Goal: Task Accomplishment & Management: Complete application form

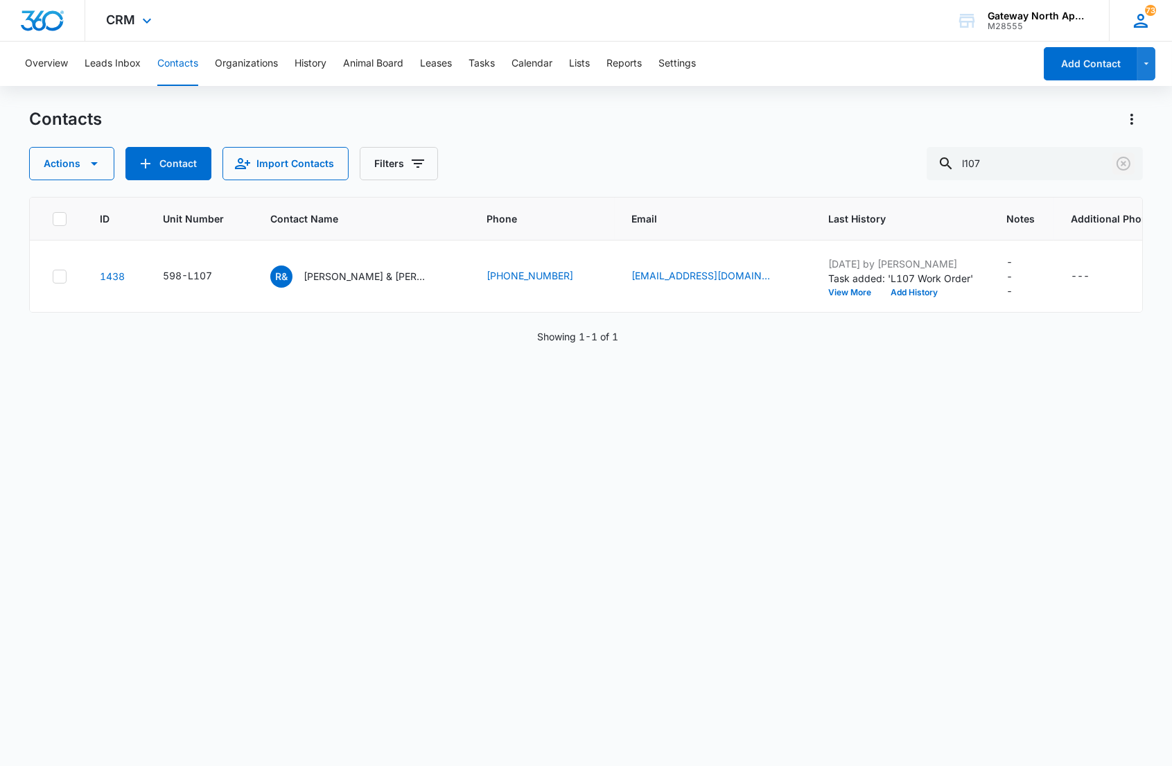
click at [1125, 161] on icon "Clear" at bounding box center [1123, 164] width 14 height 14
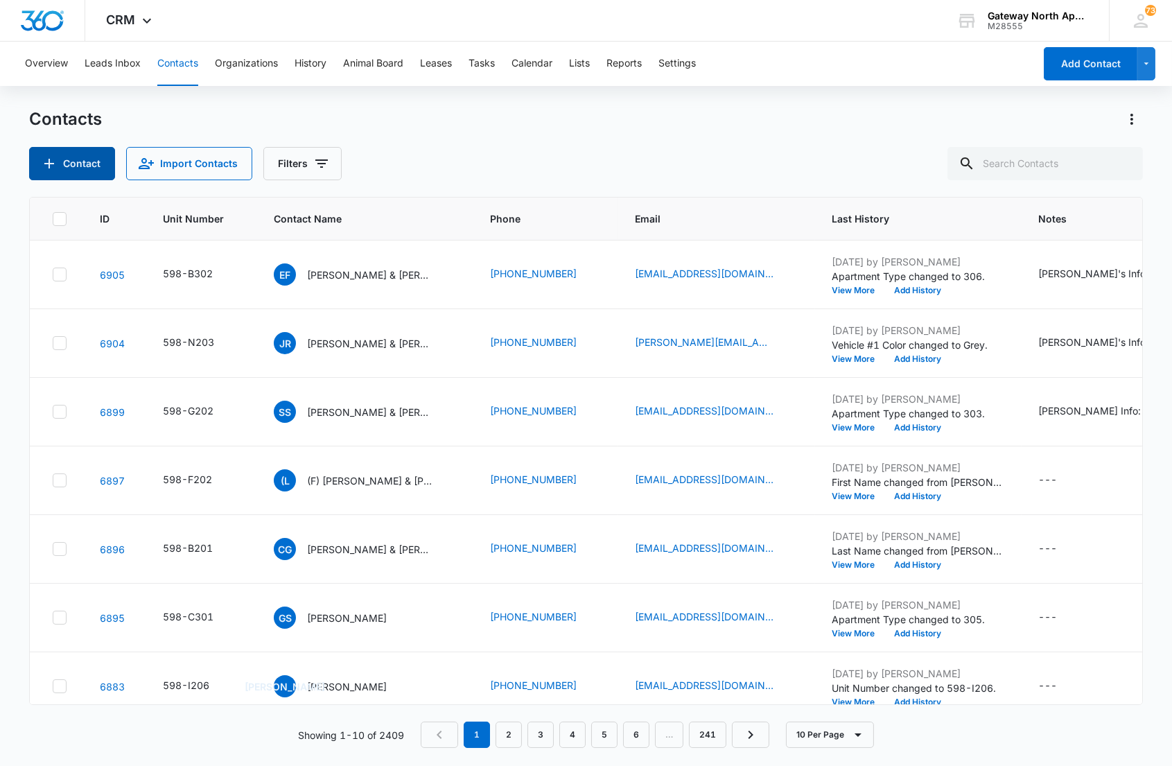
click at [75, 164] on button "Contact" at bounding box center [72, 163] width 86 height 33
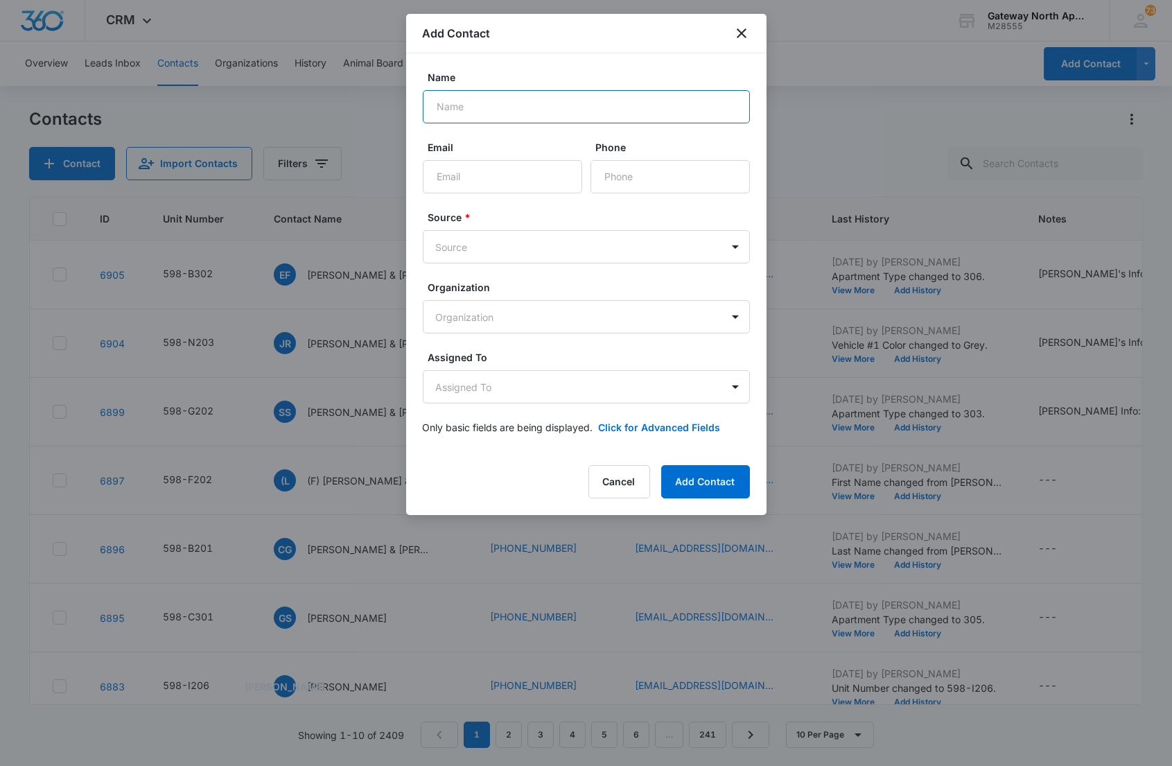
click at [502, 111] on input "Name" at bounding box center [586, 106] width 327 height 33
type input "[PERSON_NAME]"
type input "[EMAIL_ADDRESS][DOMAIN_NAME]"
type input "[PHONE_NUMBER]"
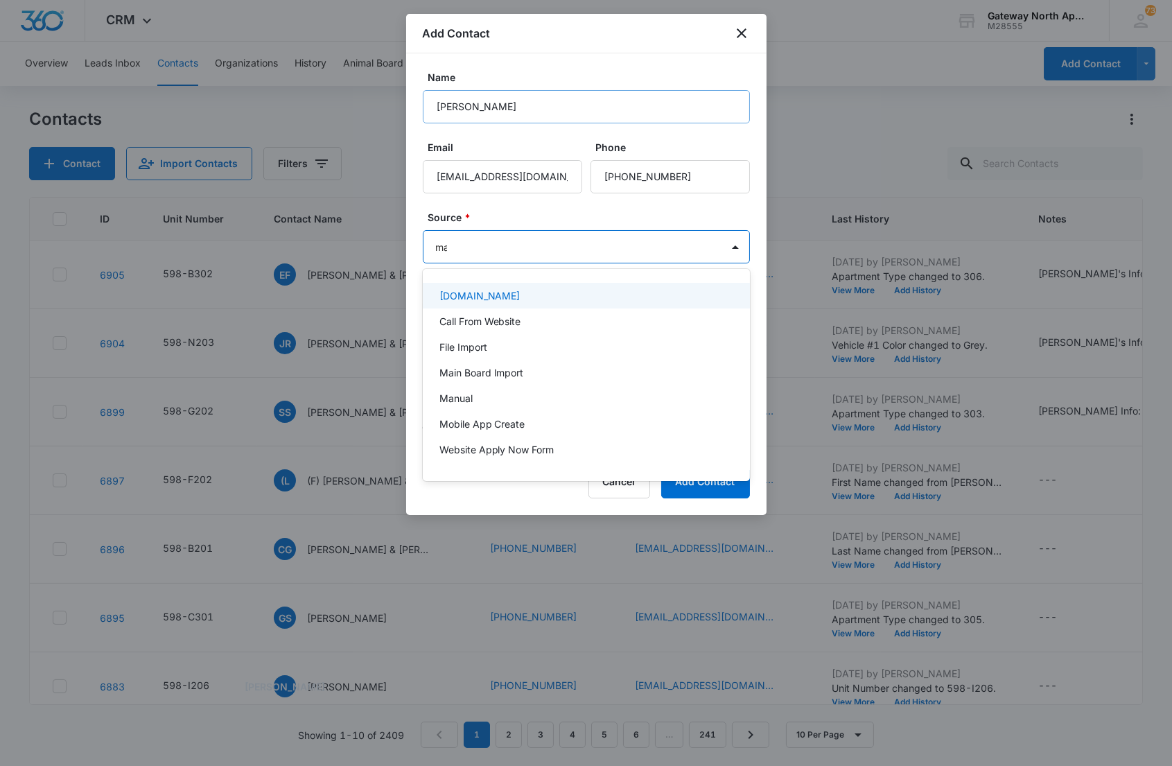
type input "man"
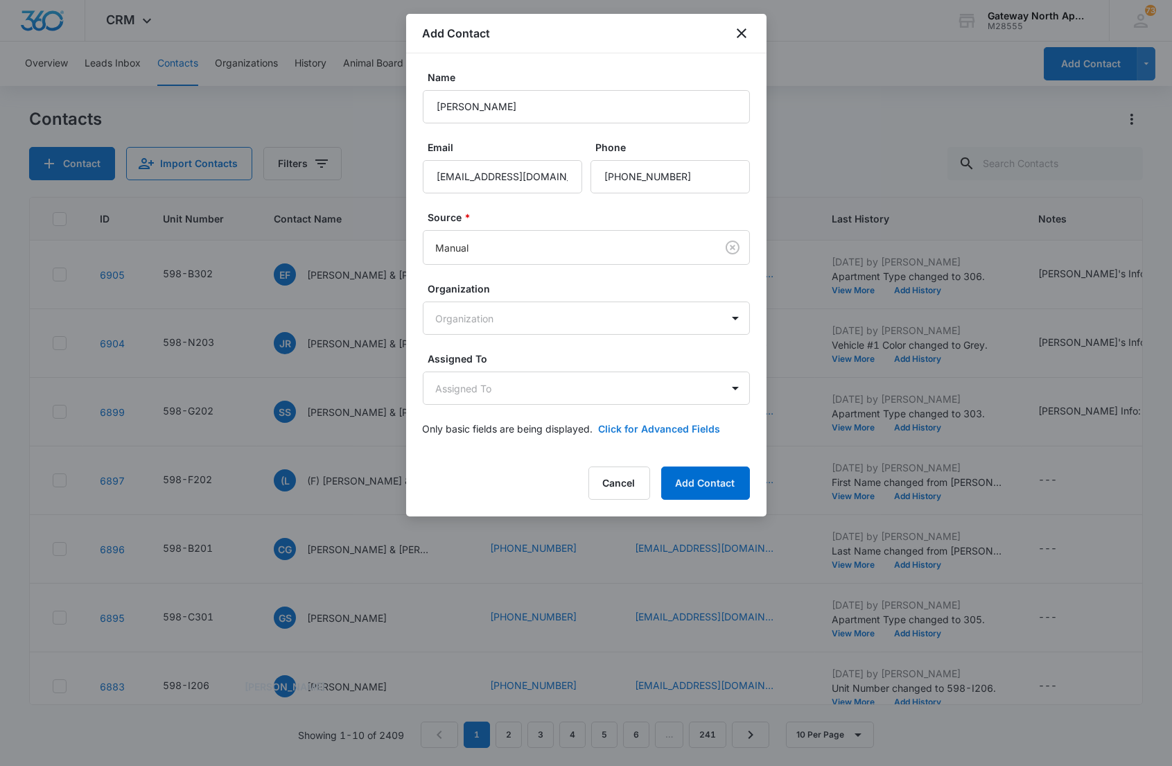
click at [619, 424] on button "Click for Advanced Fields" at bounding box center [660, 428] width 122 height 15
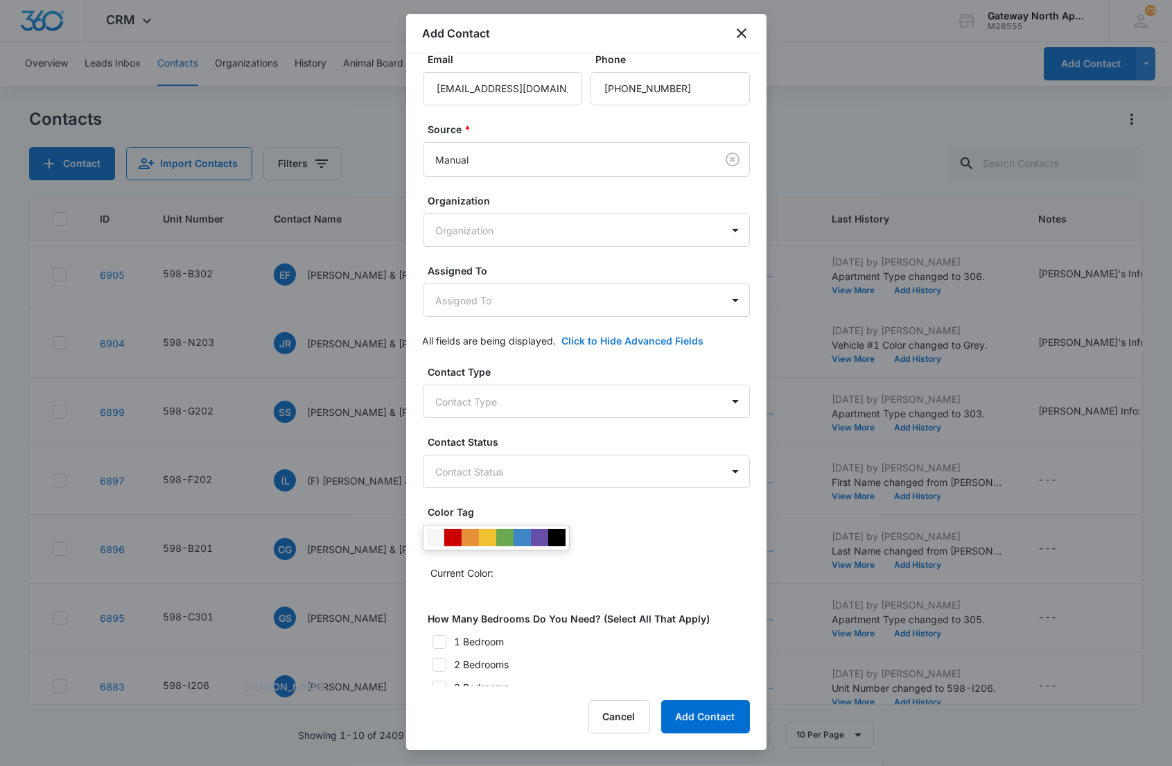
scroll to position [191, 0]
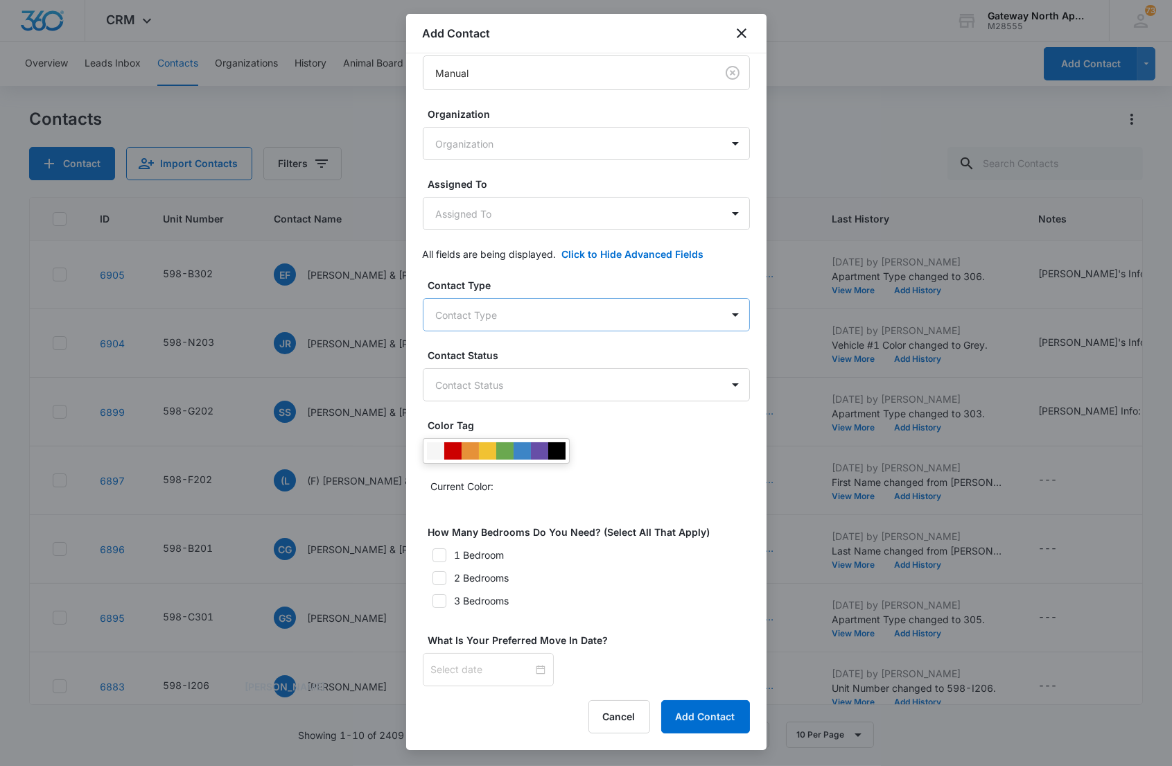
click at [486, 306] on body "CRM Apps Reputation Websites Forms CRM Email Social Content Ads Intelligence Fi…" at bounding box center [586, 383] width 1172 height 766
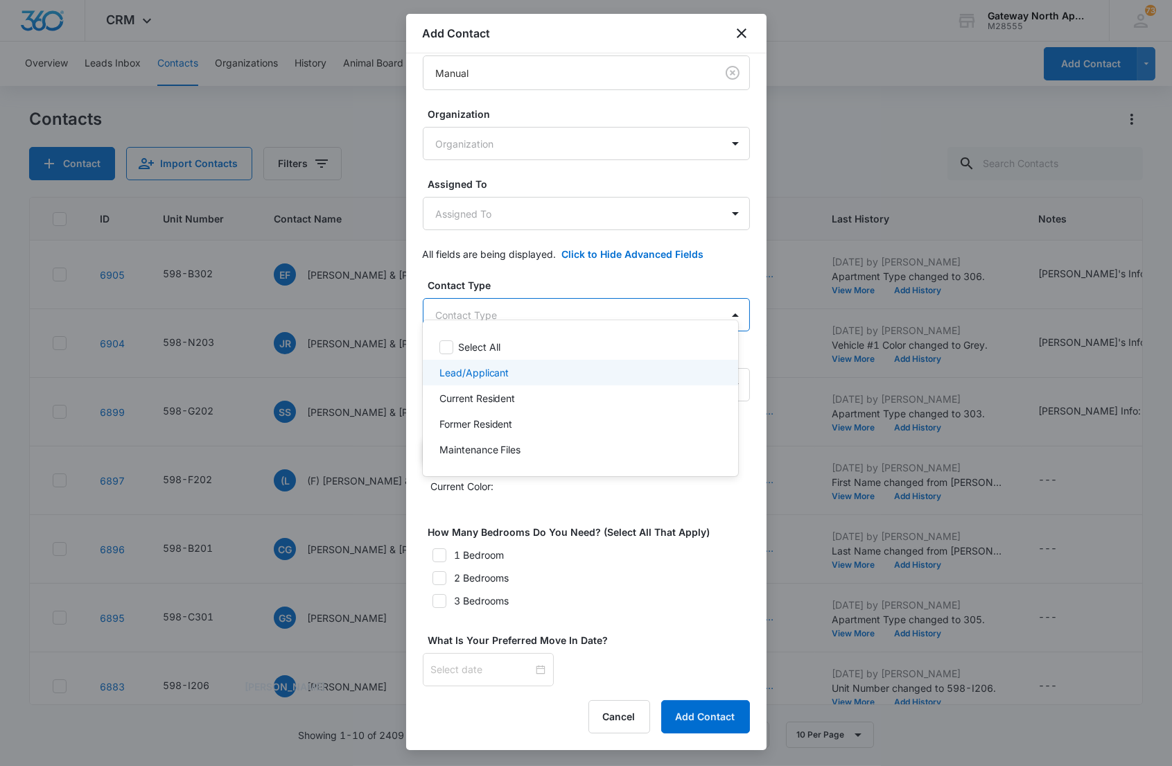
drag, startPoint x: 466, startPoint y: 368, endPoint x: 467, endPoint y: 360, distance: 7.7
click at [466, 365] on p "Lead/Applicant" at bounding box center [474, 372] width 70 height 15
click at [546, 281] on div at bounding box center [586, 383] width 1172 height 766
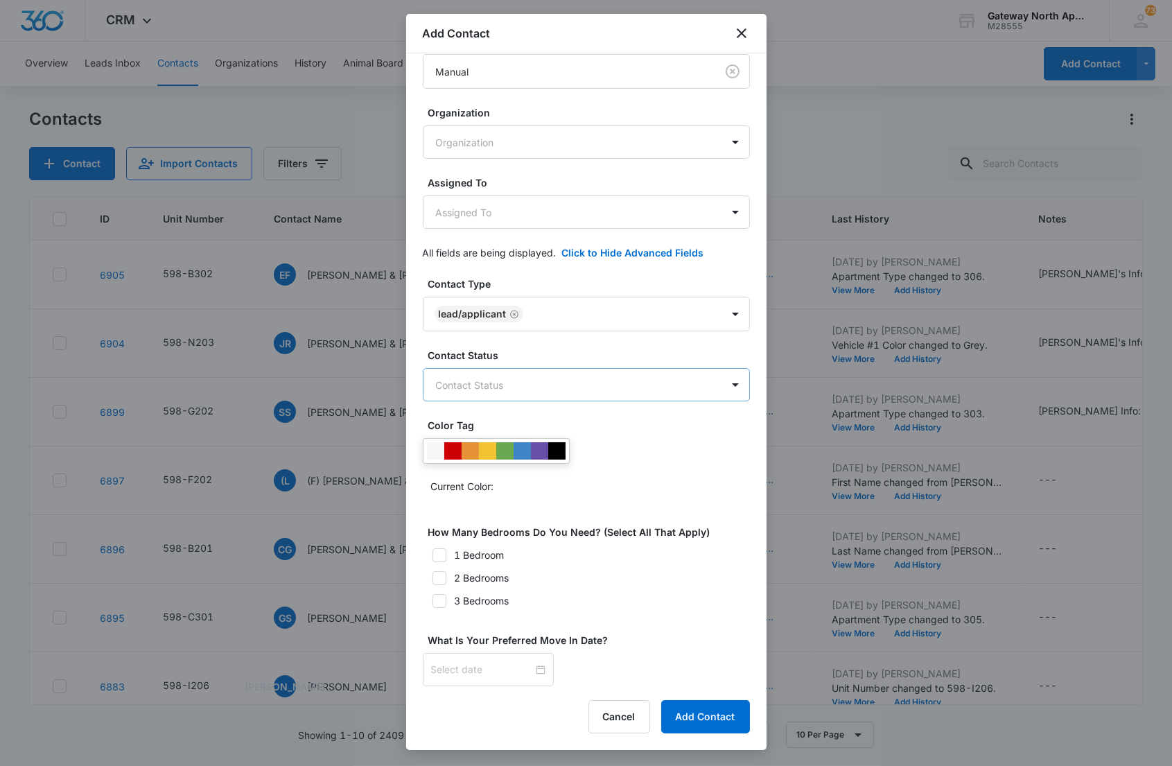
click at [509, 369] on body "CRM Apps Reputation Websites Forms CRM Email Social Content Ads Intelligence Fi…" at bounding box center [586, 383] width 1172 height 766
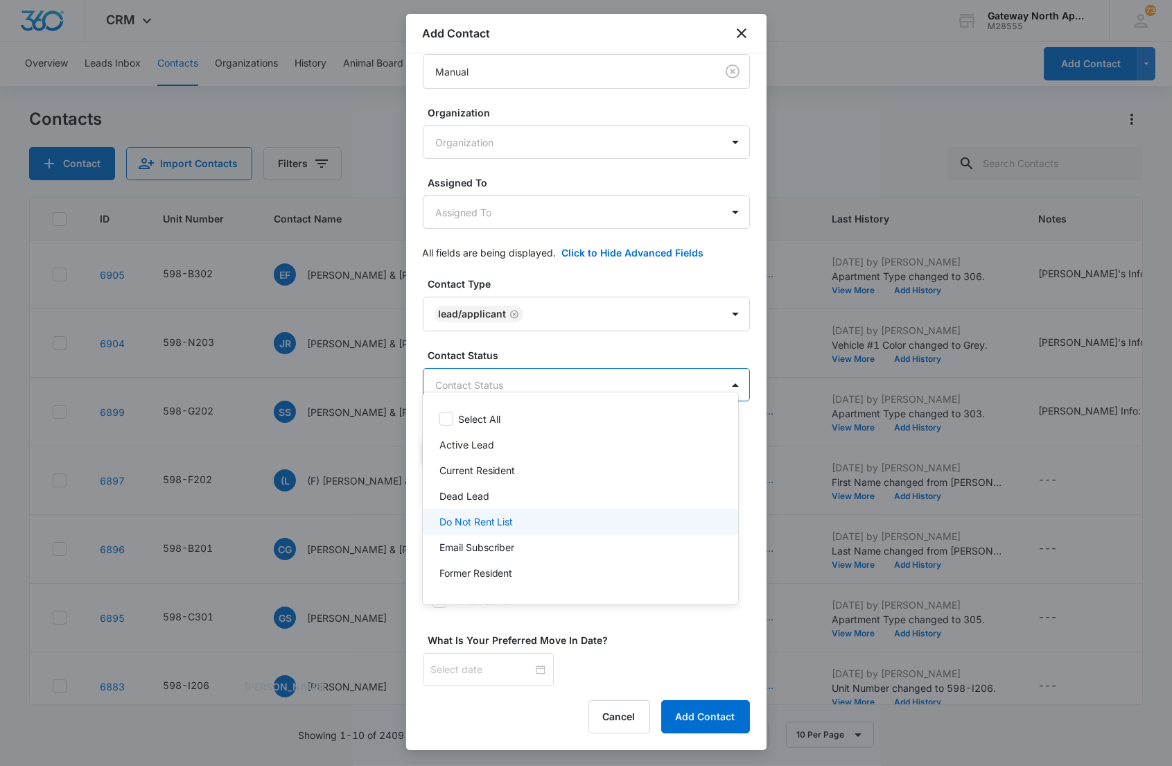
scroll to position [71, 0]
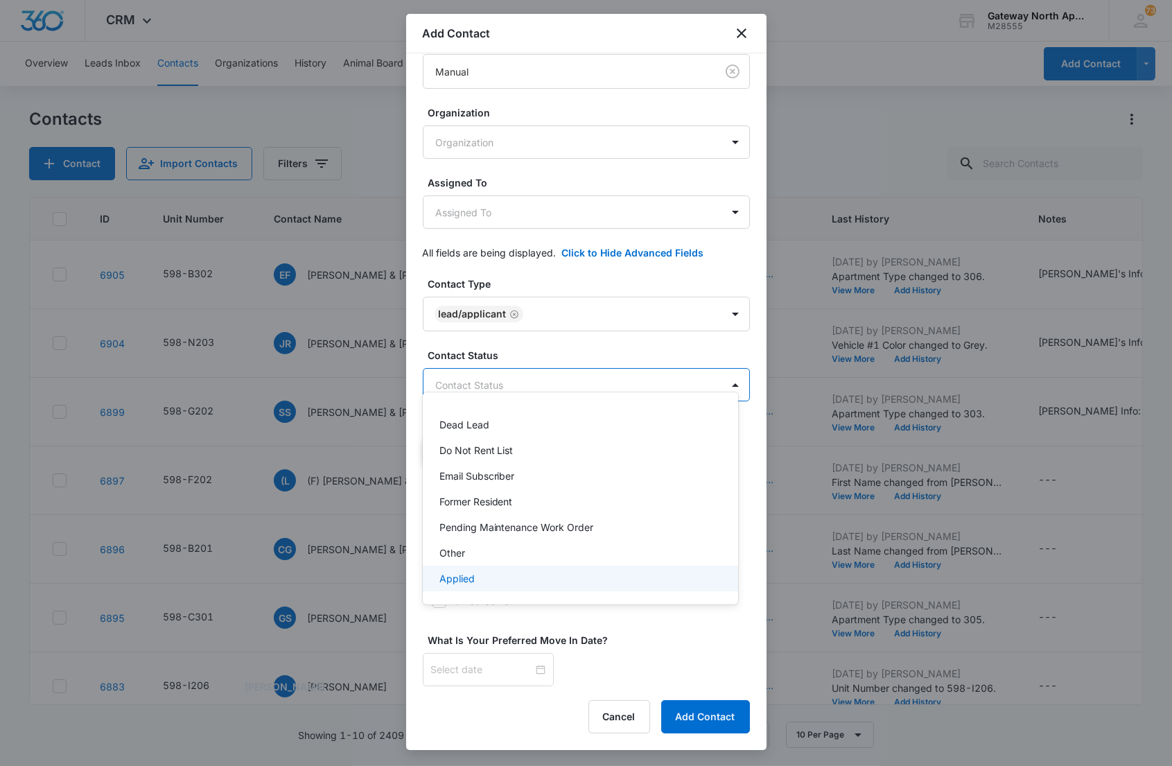
click at [472, 576] on p "Applied" at bounding box center [456, 578] width 35 height 15
click at [544, 358] on div at bounding box center [586, 383] width 1172 height 766
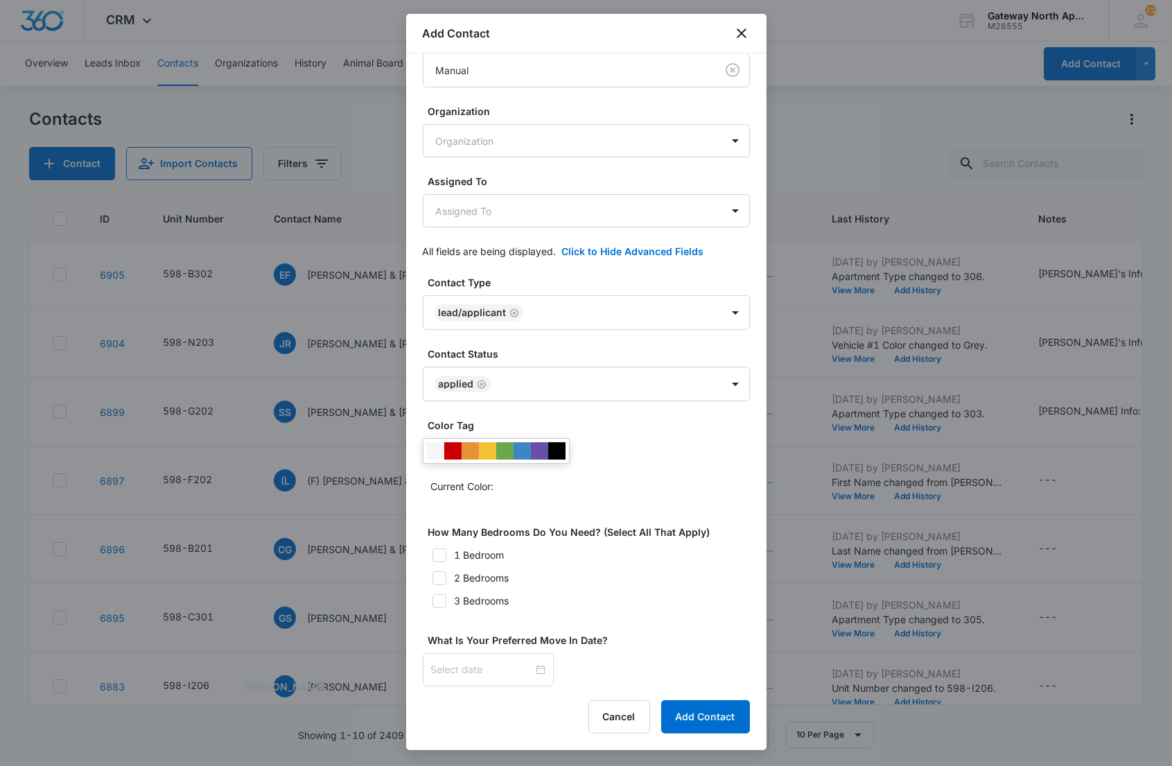
click at [437, 576] on icon at bounding box center [439, 578] width 12 height 12
click at [432, 576] on input "2 Bedrooms" at bounding box center [428, 578] width 10 height 10
checkbox input "true"
click at [494, 660] on div at bounding box center [488, 669] width 131 height 33
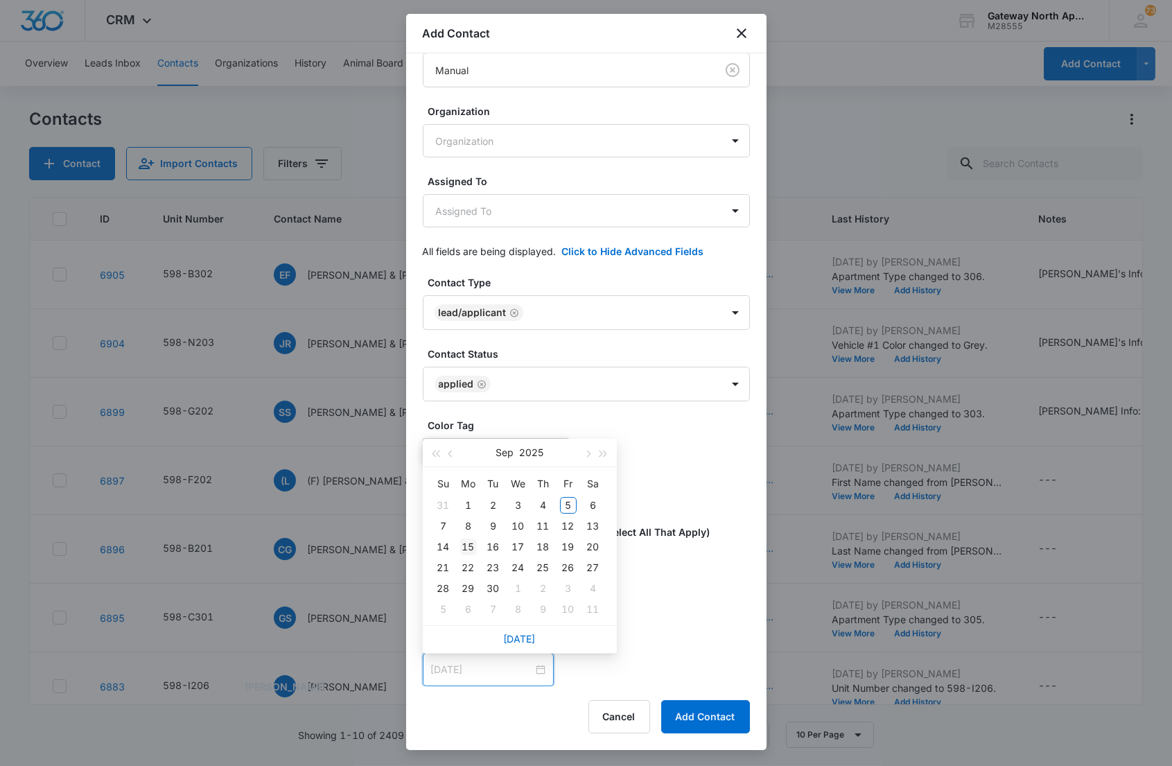
type input "[DATE]"
click at [466, 543] on div "15" at bounding box center [468, 546] width 17 height 17
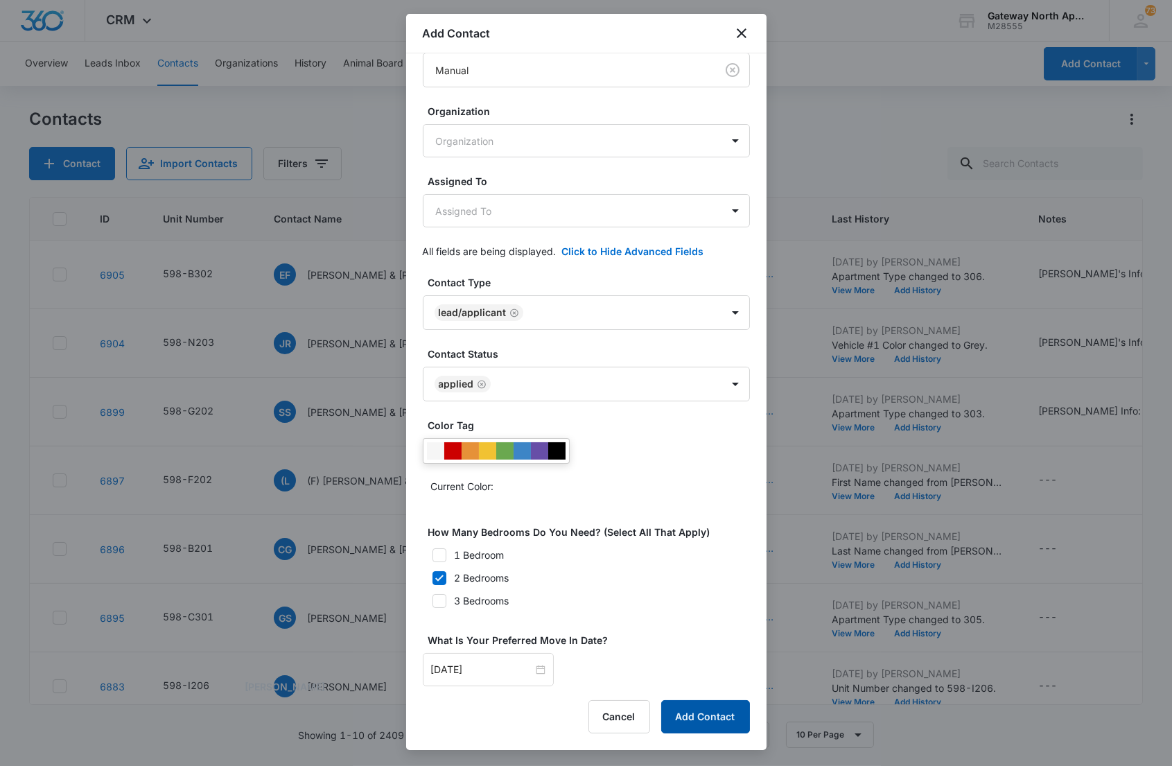
click at [722, 719] on button "Add Contact" at bounding box center [705, 716] width 89 height 33
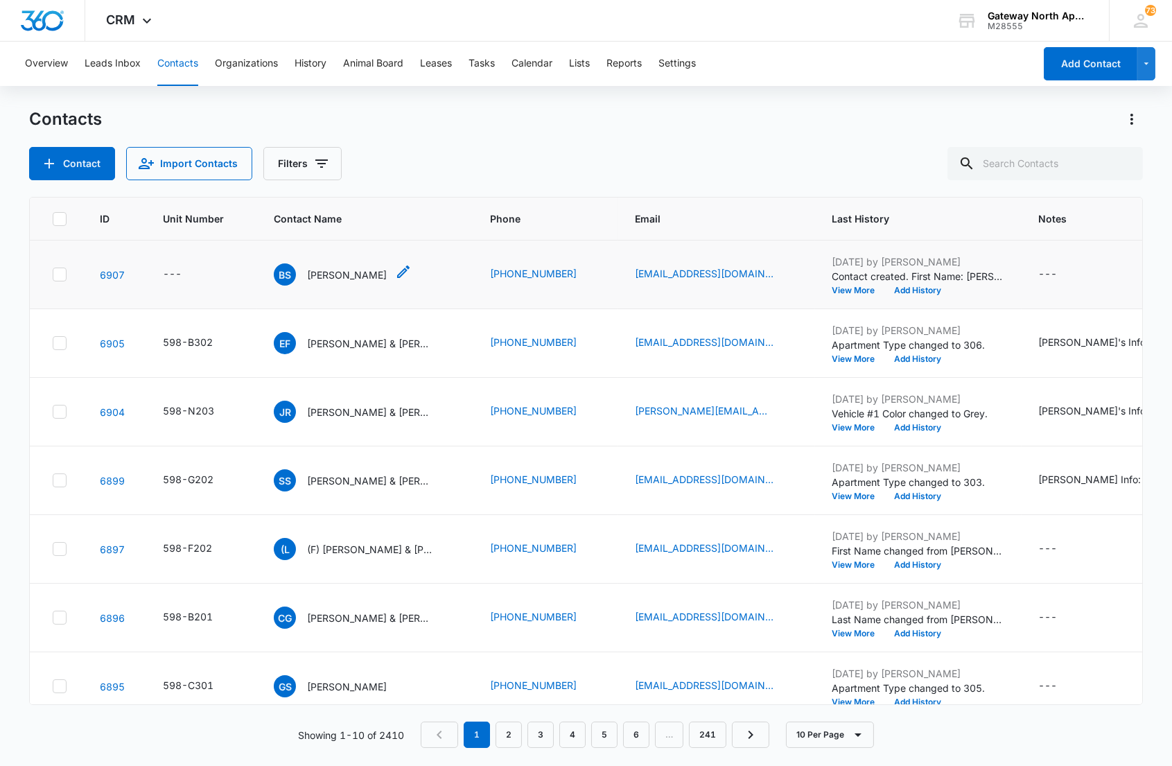
click at [359, 274] on p "[PERSON_NAME]" at bounding box center [347, 274] width 80 height 15
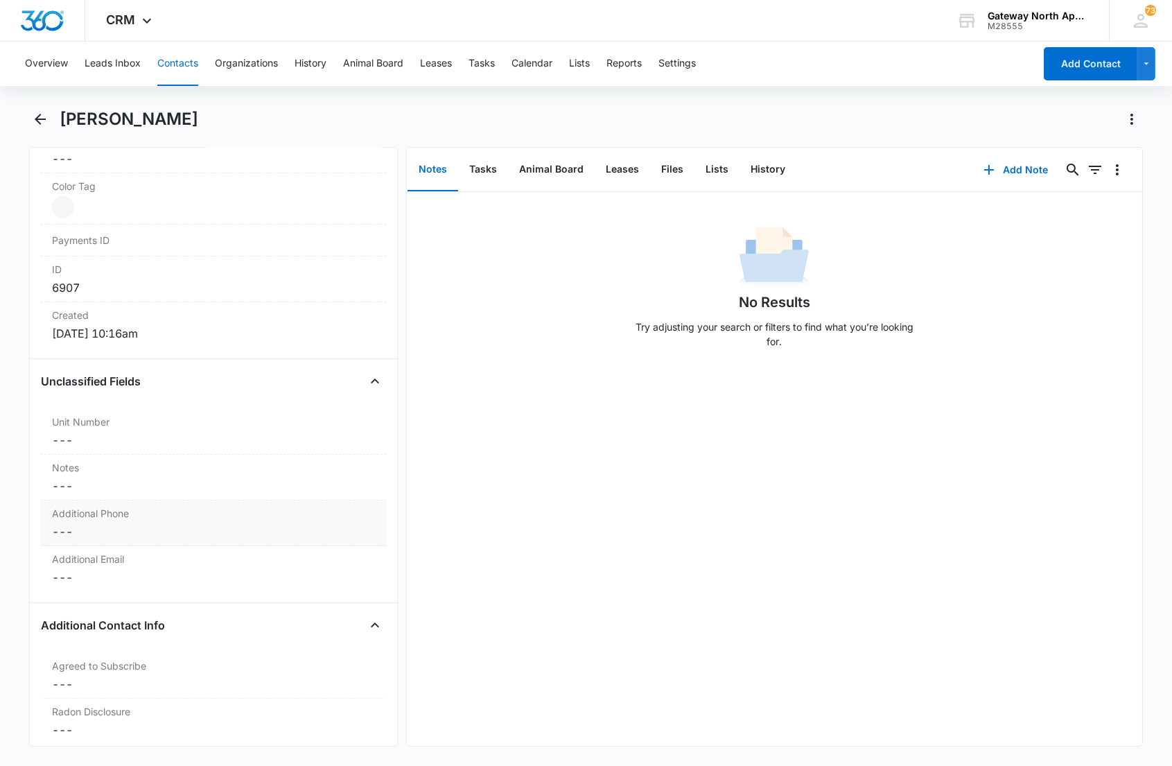
scroll to position [847, 0]
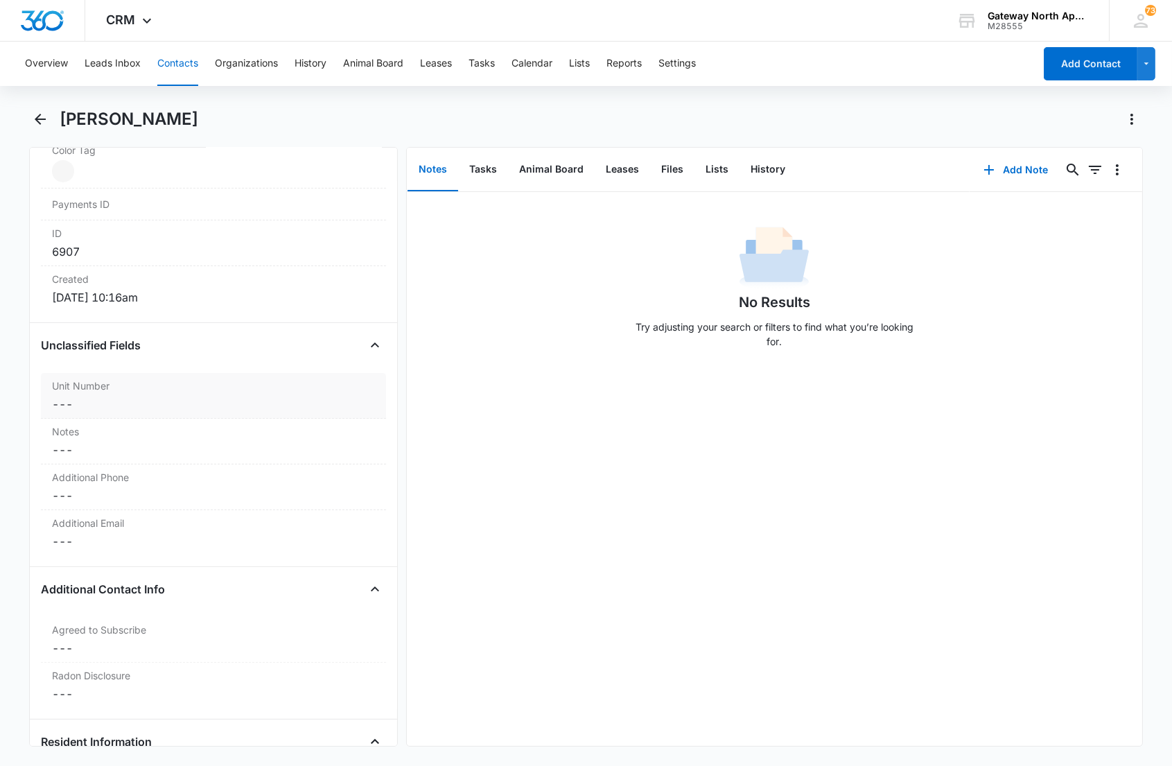
click at [115, 407] on dd "Cancel Save Changes ---" at bounding box center [213, 404] width 322 height 17
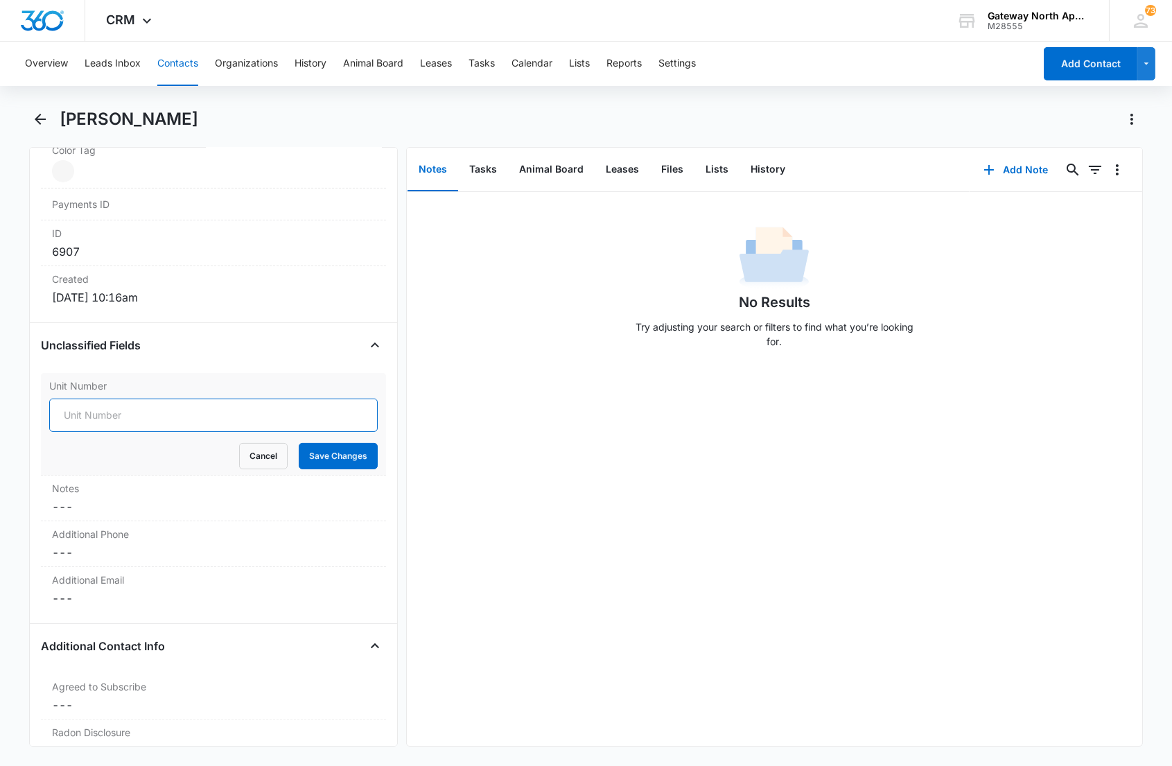
click at [95, 416] on input "Unit Number" at bounding box center [213, 414] width 328 height 33
type input "598-M301"
click at [299, 443] on button "Save Changes" at bounding box center [338, 456] width 79 height 26
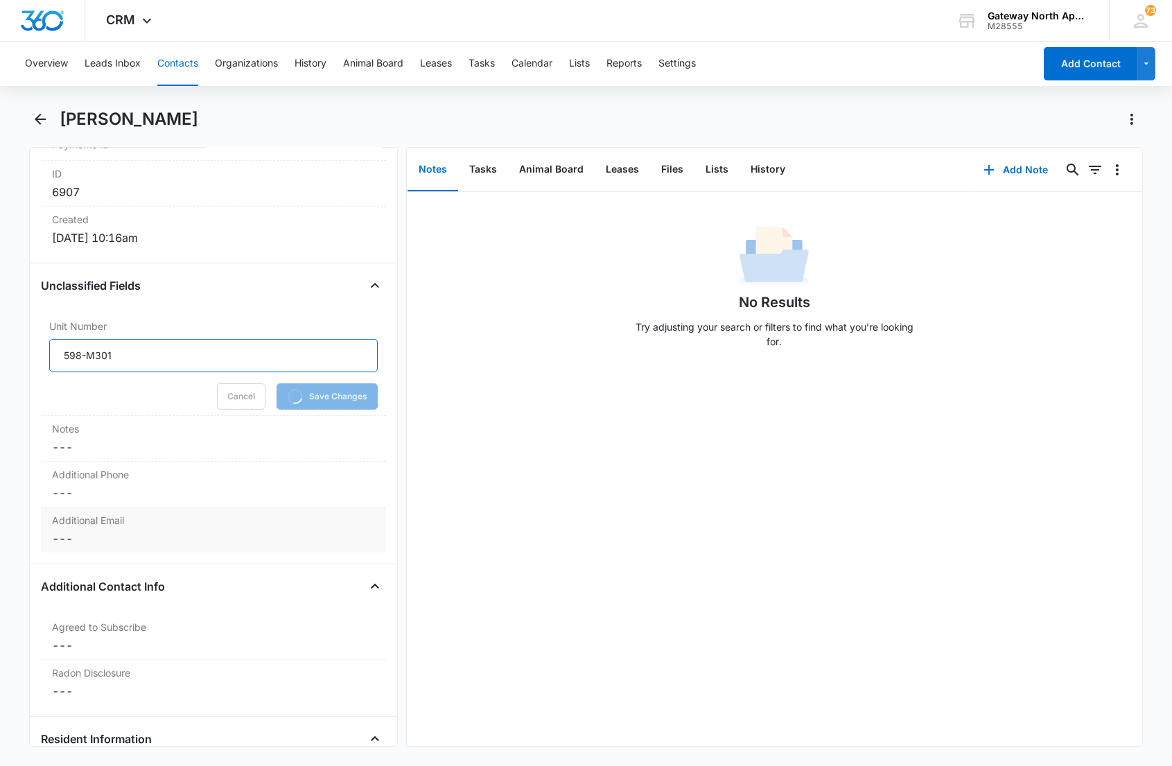
scroll to position [1001, 0]
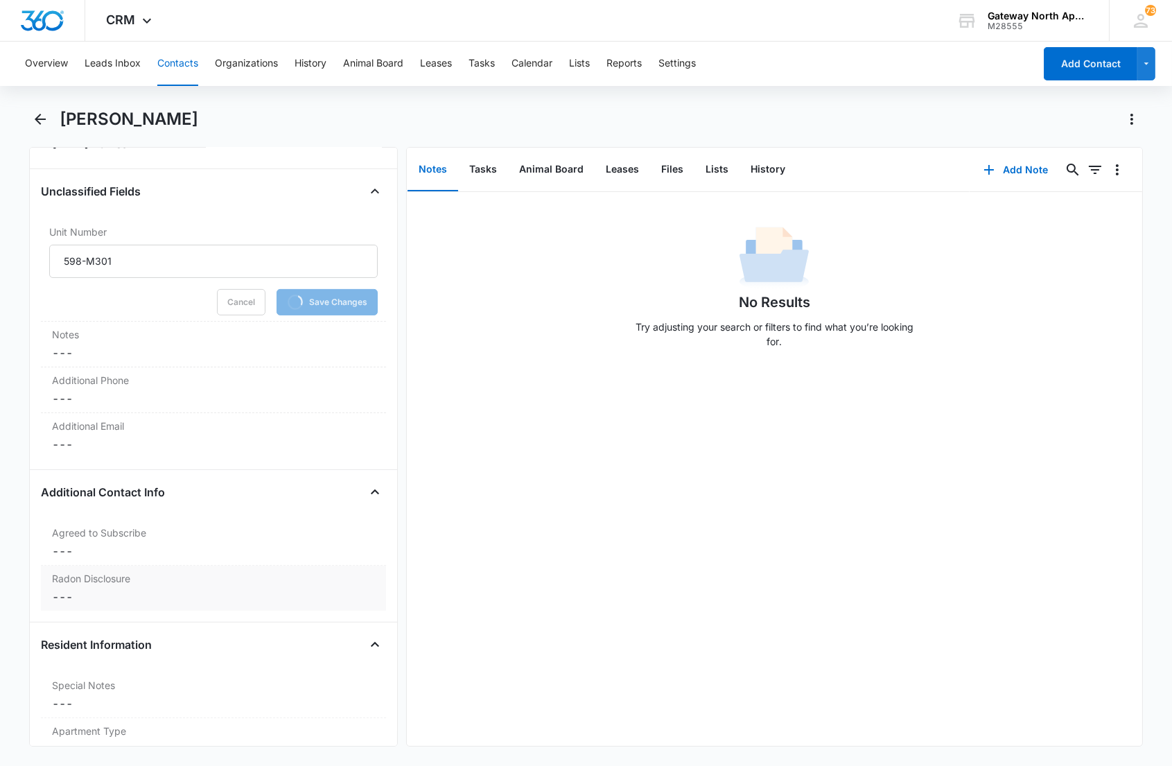
click at [113, 594] on dd "Cancel Save Changes ---" at bounding box center [213, 596] width 322 height 17
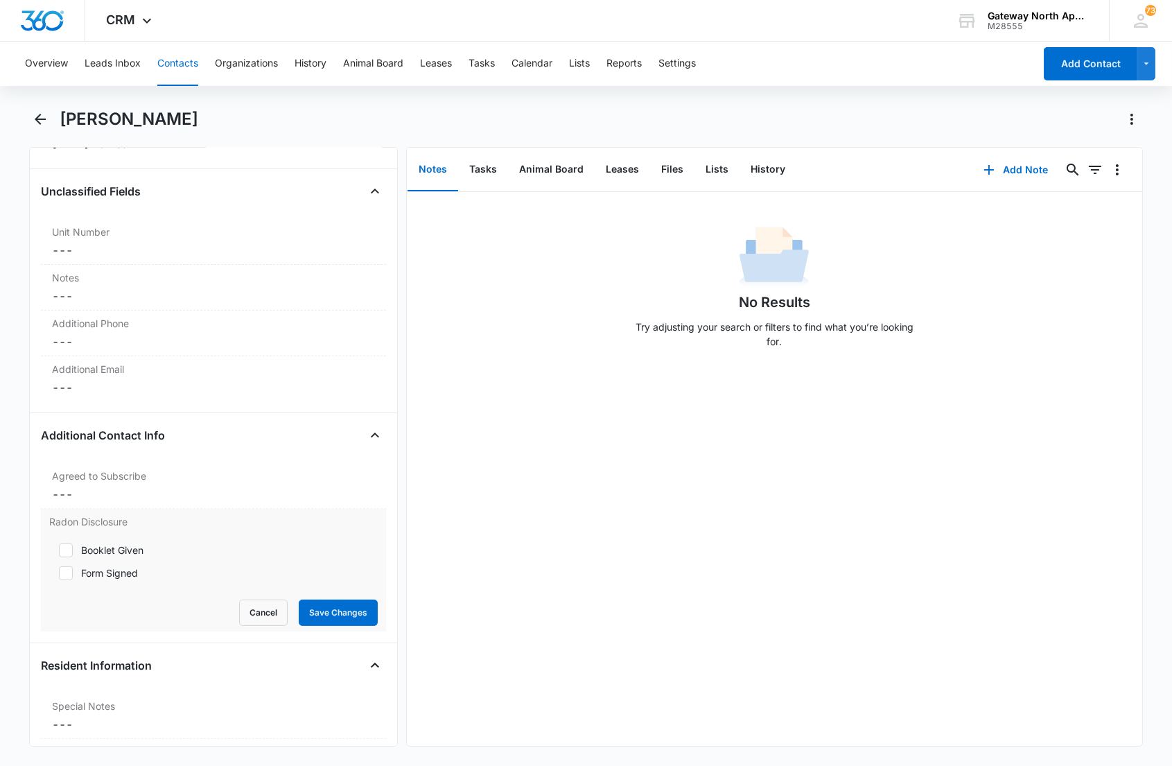
click at [69, 573] on icon at bounding box center [66, 573] width 12 height 12
click at [59, 573] on input "Form Signed" at bounding box center [54, 573] width 10 height 10
checkbox input "true"
click at [308, 620] on button "Save Changes" at bounding box center [338, 612] width 79 height 26
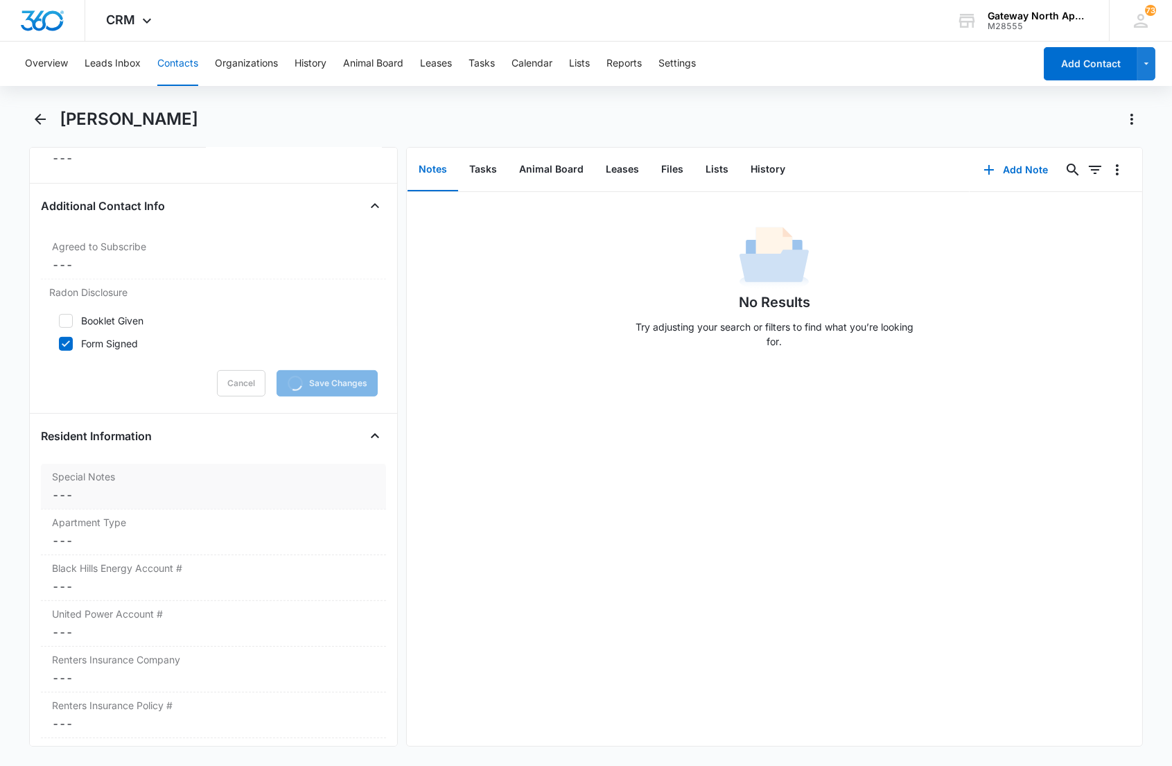
scroll to position [1231, 0]
click at [150, 527] on label "Apartment Type" at bounding box center [213, 520] width 322 height 15
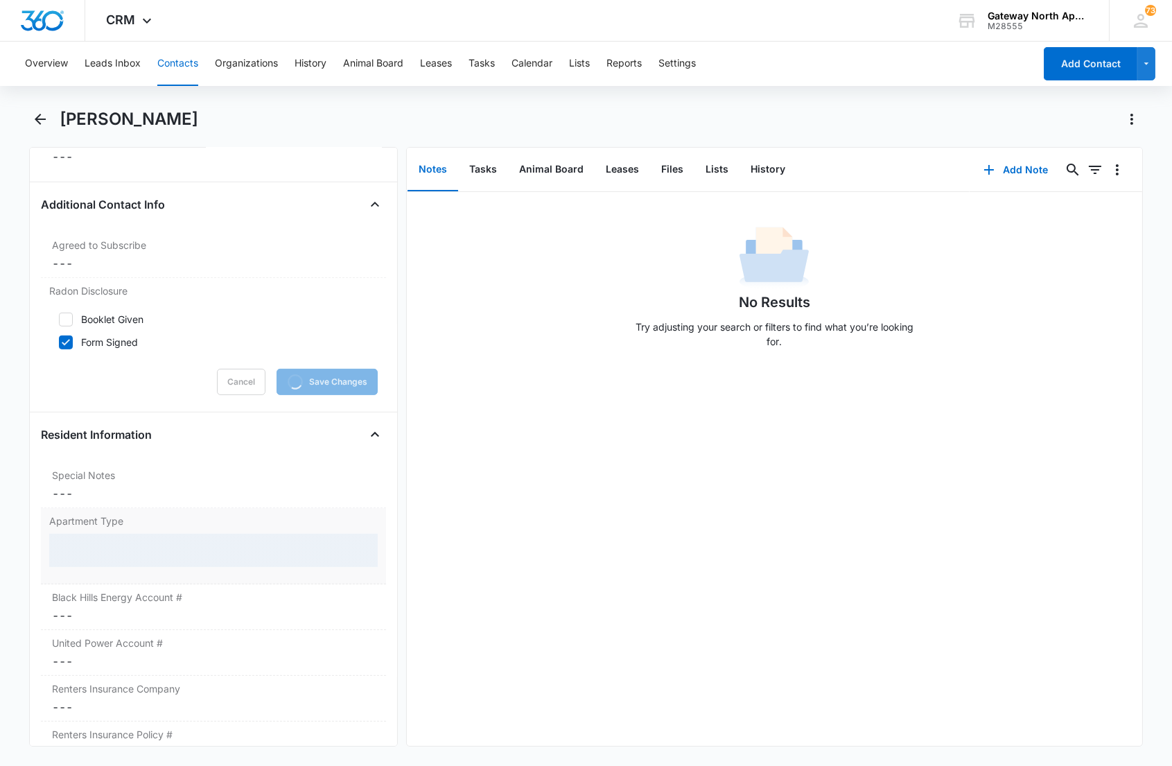
click at [105, 551] on div at bounding box center [213, 550] width 328 height 33
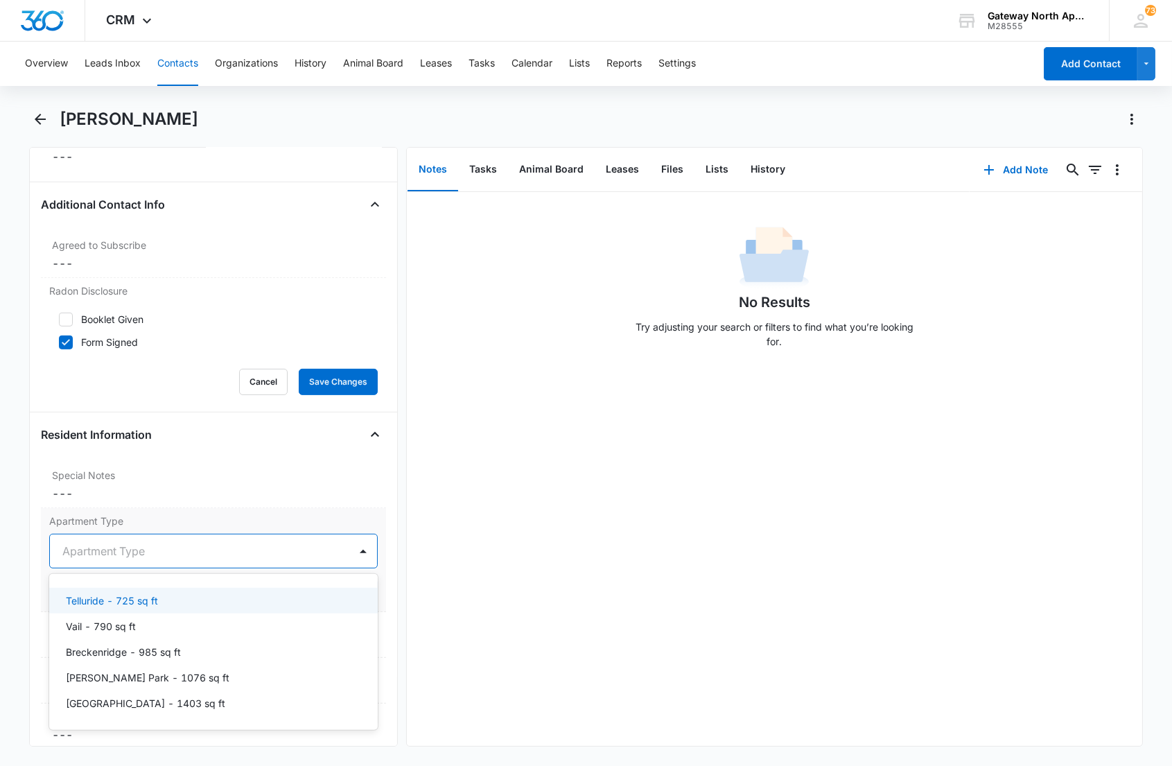
click at [100, 553] on div at bounding box center [196, 550] width 268 height 19
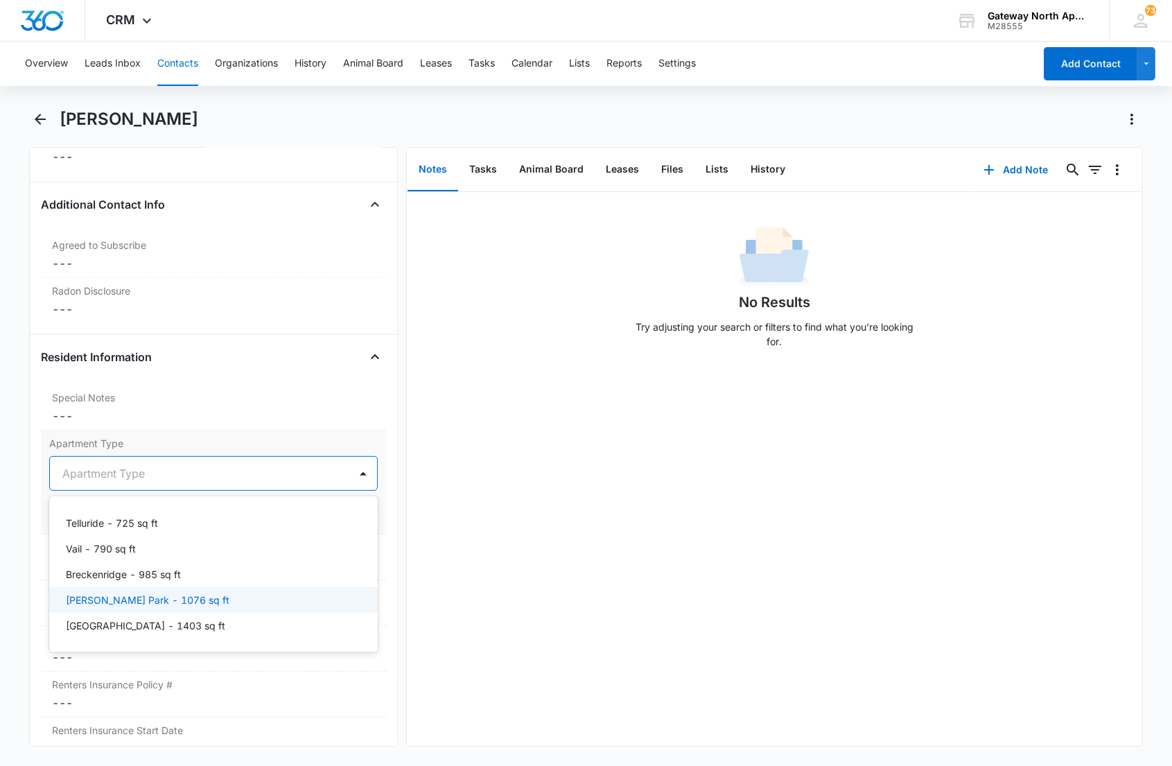
click at [98, 597] on p "[PERSON_NAME] Park - 1076 sq ft" at bounding box center [148, 599] width 164 height 15
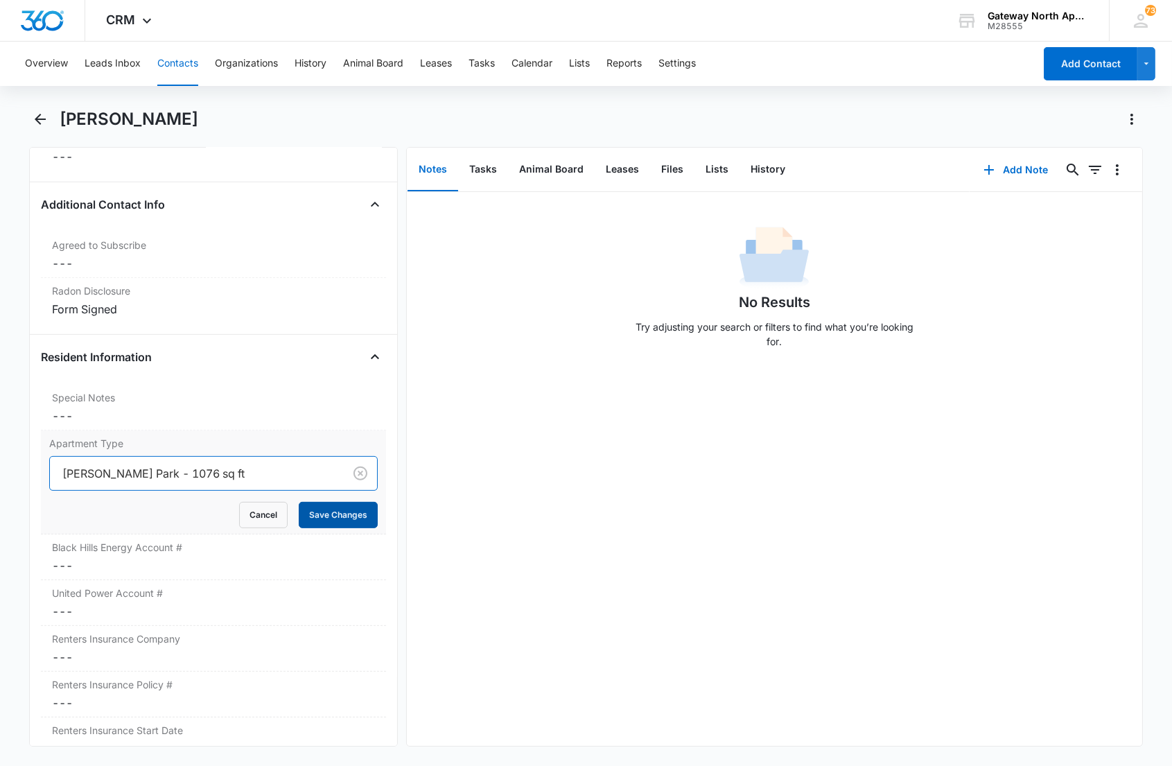
click at [299, 515] on button "Save Changes" at bounding box center [338, 515] width 79 height 26
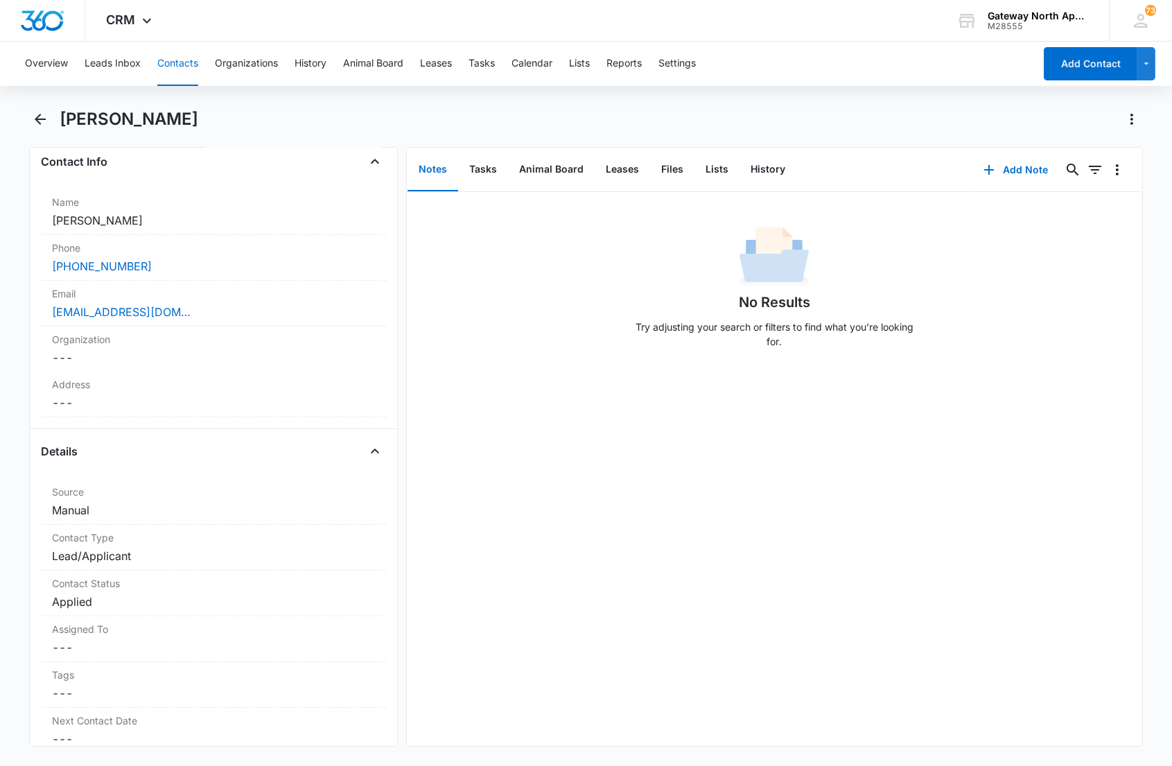
scroll to position [0, 0]
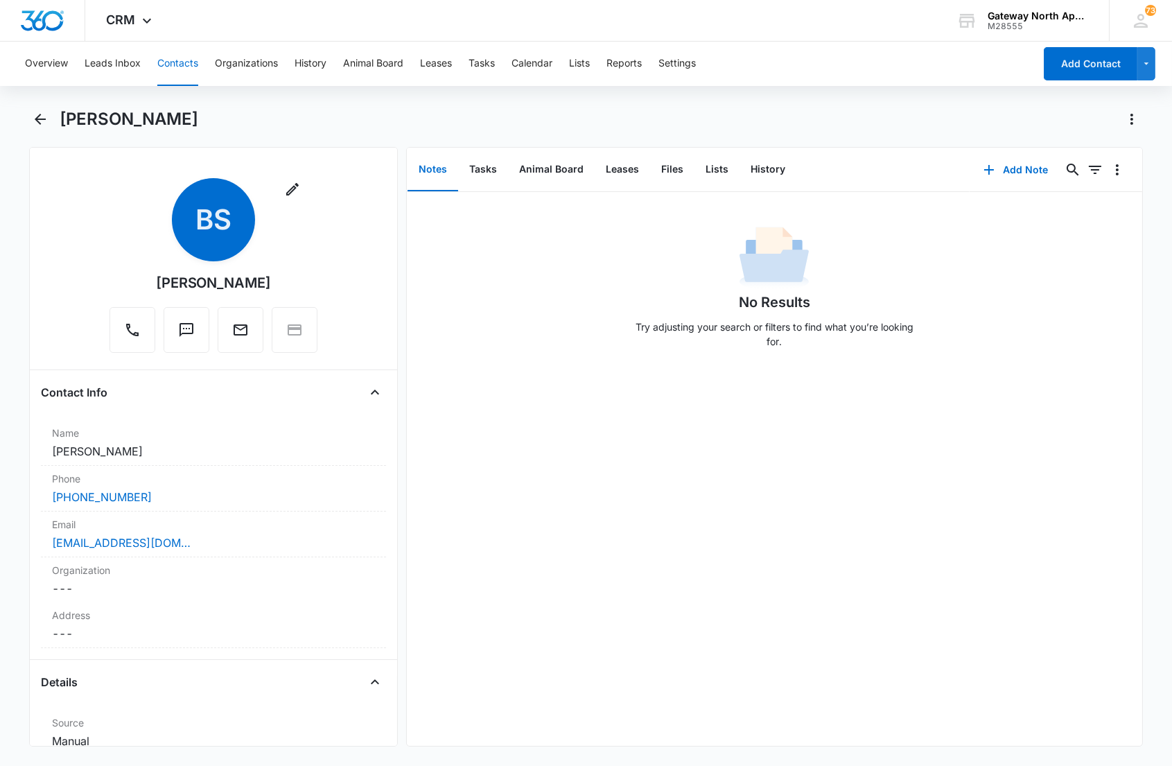
drag, startPoint x: 440, startPoint y: 472, endPoint x: 493, endPoint y: 646, distance: 181.9
click at [476, 500] on div "No Results Try adjusting your search or filters to find what you’re looking for." at bounding box center [774, 469] width 735 height 554
click at [42, 121] on icon "Back" at bounding box center [40, 119] width 17 height 17
